Goal: Task Accomplishment & Management: Manage account settings

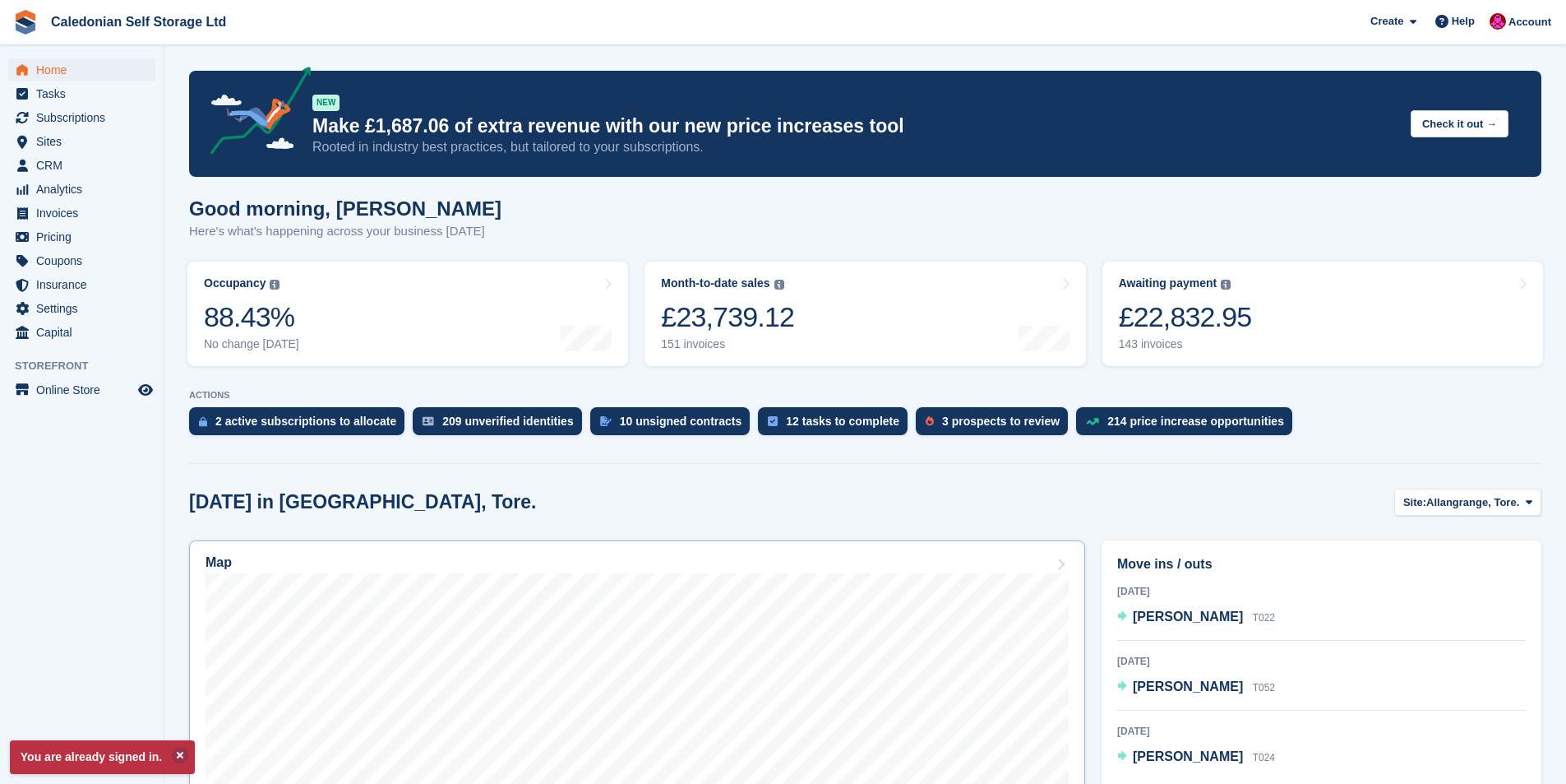
scroll to position [247, 0]
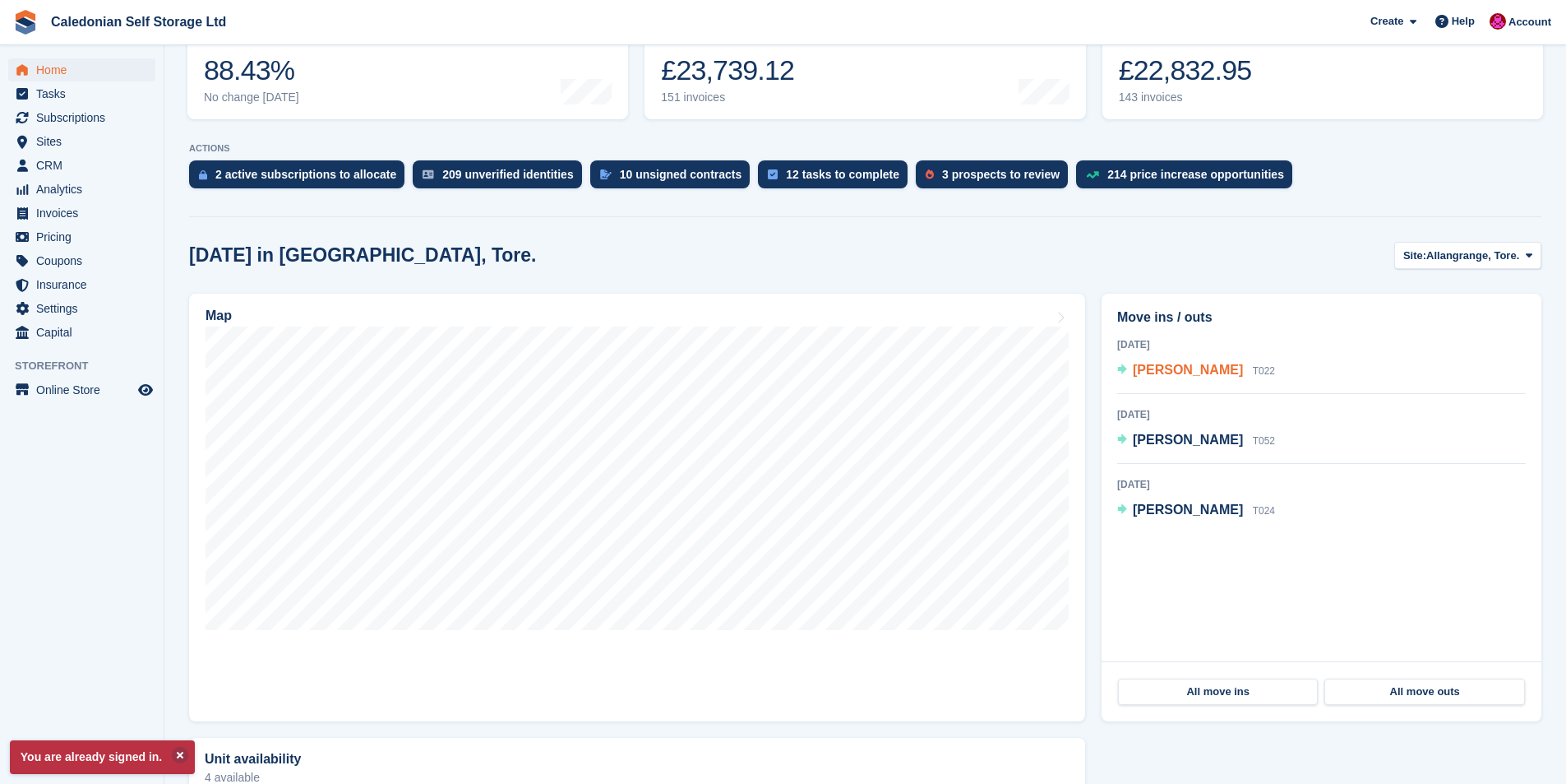
click at [1178, 365] on span "[PERSON_NAME]" at bounding box center [1188, 370] width 110 height 14
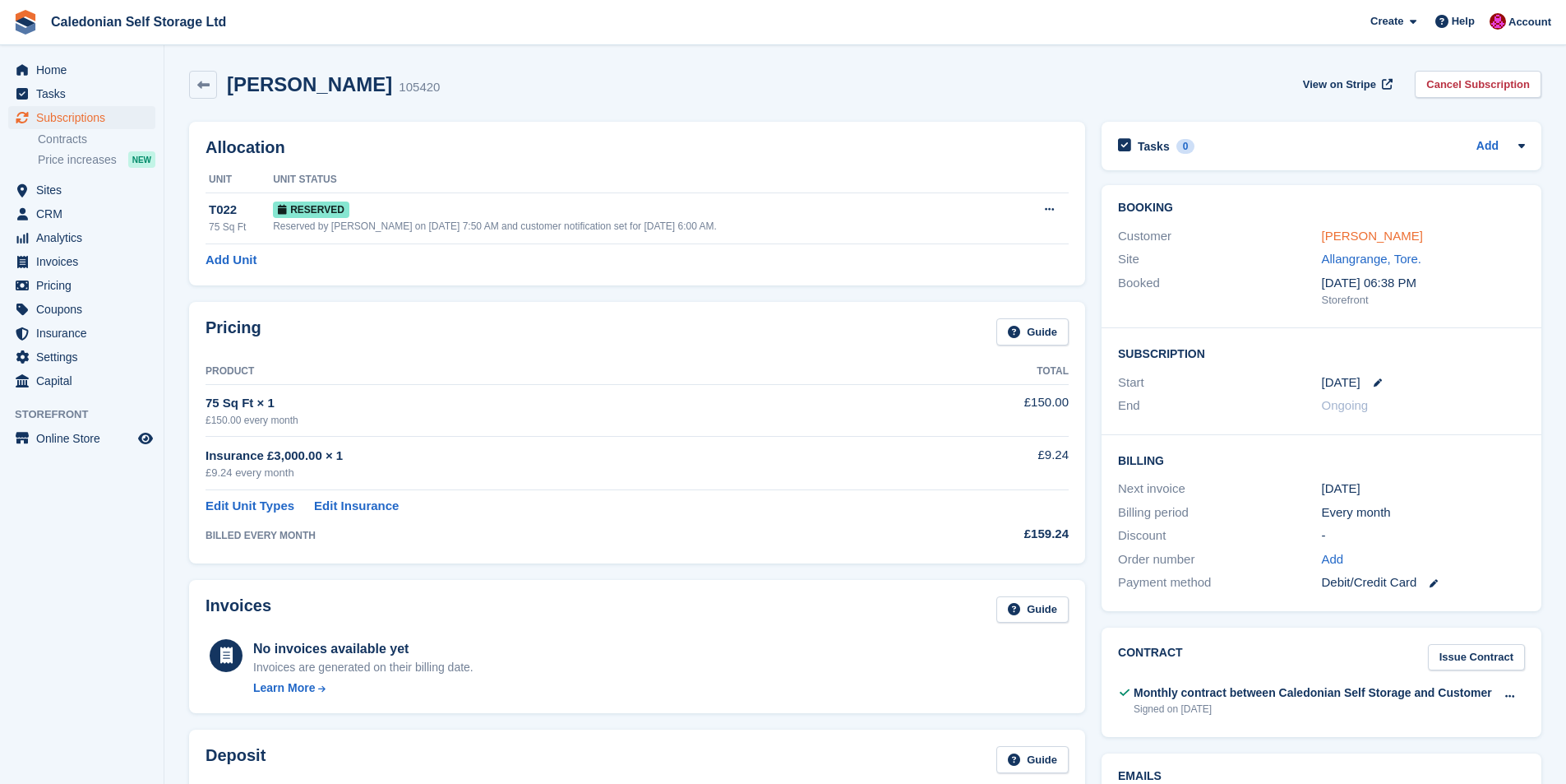
click at [1342, 242] on link "[PERSON_NAME]" at bounding box center [1372, 236] width 101 height 14
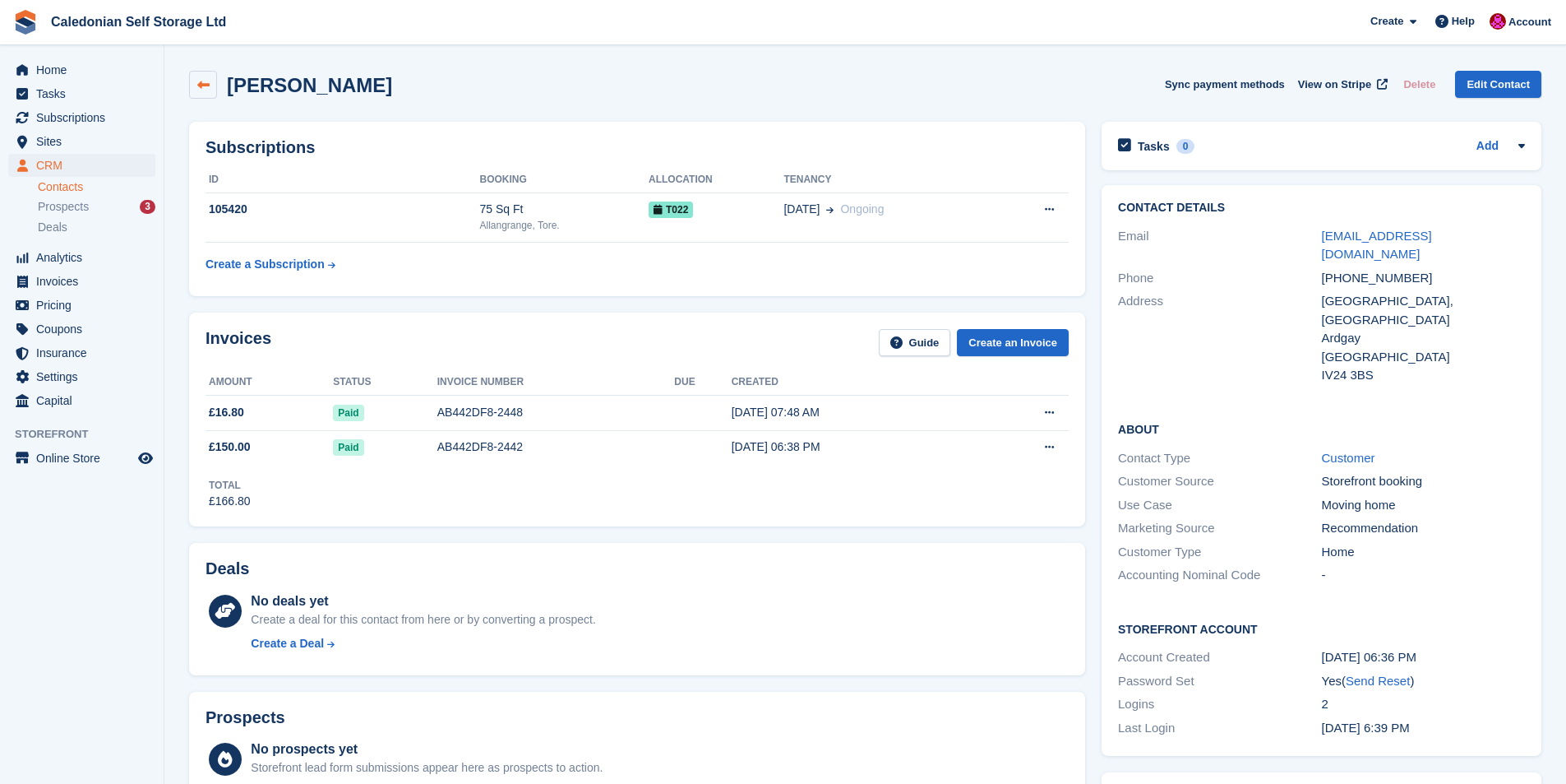
click at [203, 81] on icon at bounding box center [203, 85] width 12 height 12
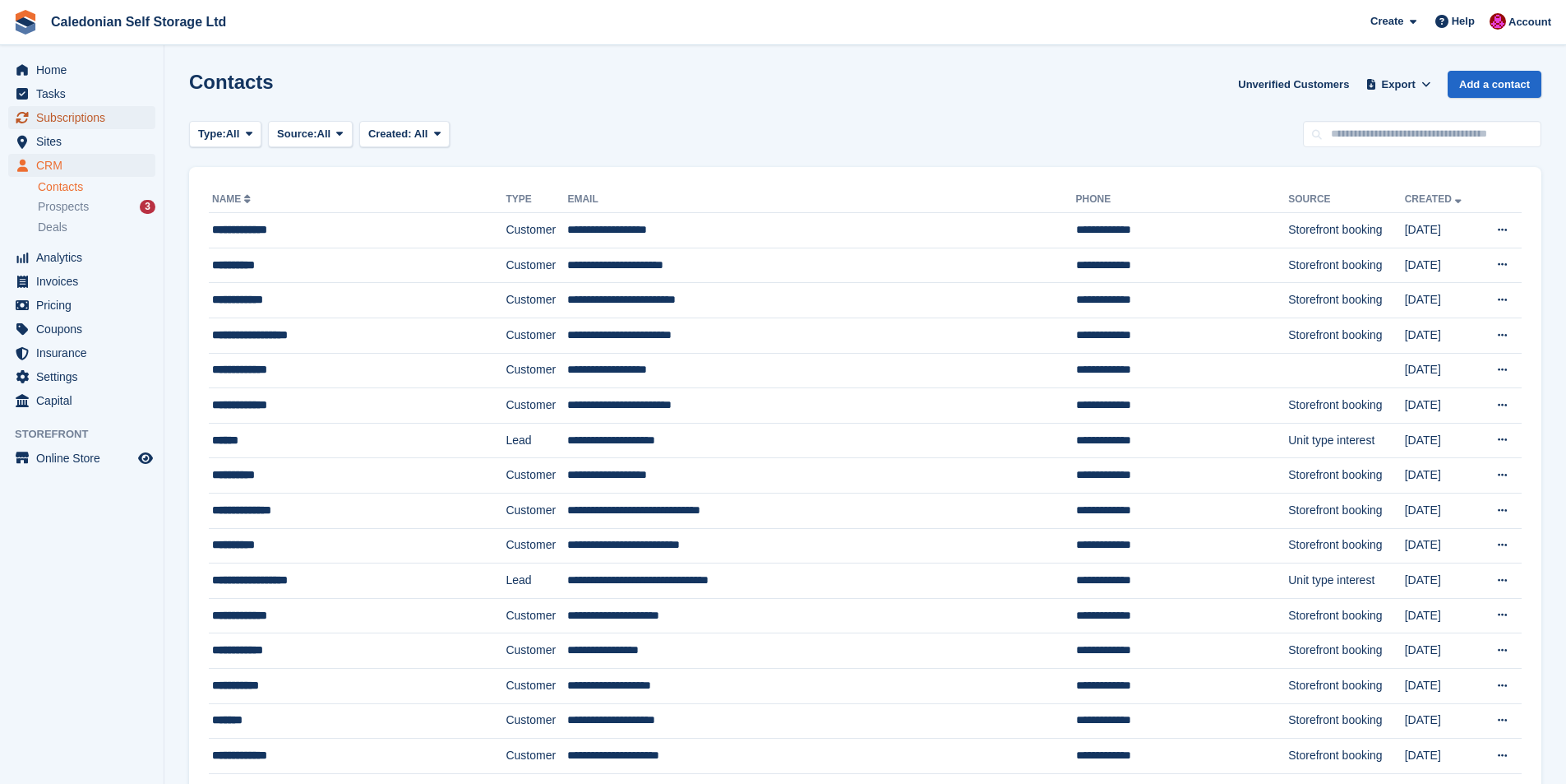
click at [70, 123] on span "Subscriptions" at bounding box center [85, 117] width 99 height 23
